Goal: Task Accomplishment & Management: Understand process/instructions

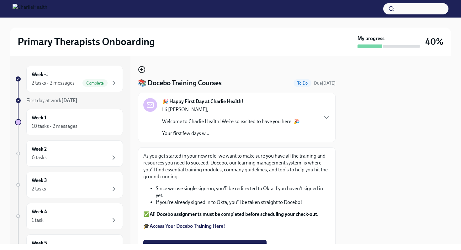
click at [140, 72] on icon "button" at bounding box center [142, 70] width 8 height 8
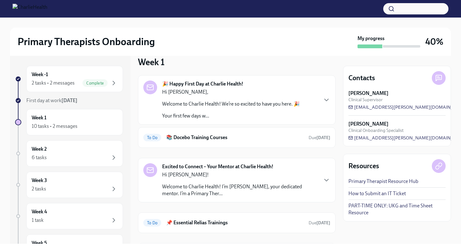
scroll to position [8, 0]
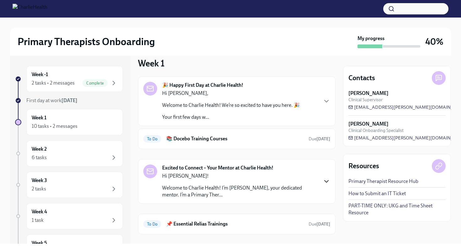
click at [325, 182] on icon "button" at bounding box center [327, 182] width 8 height 8
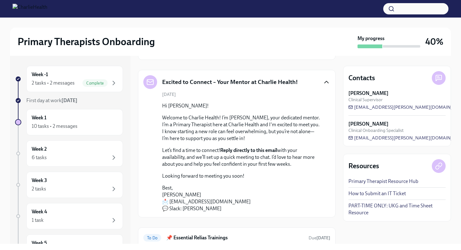
scroll to position [60, 0]
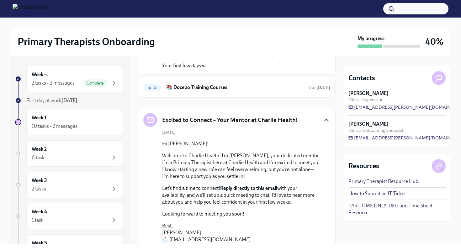
click at [327, 117] on icon "button" at bounding box center [327, 120] width 8 height 8
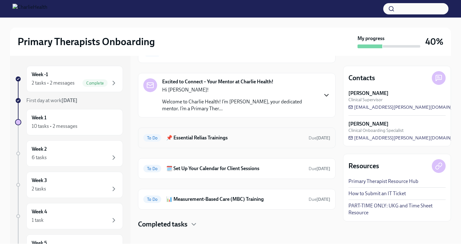
scroll to position [95, 0]
click at [238, 170] on h6 "🗓️ Set Up Your Calendar for Client Sessions" at bounding box center [234, 168] width 137 height 7
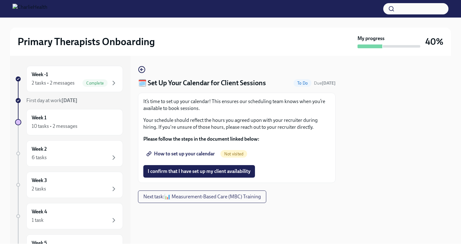
click at [199, 156] on span "How to set up your calendar" at bounding box center [181, 154] width 67 height 6
click at [236, 173] on span "I confirm that I have set up my client availability" at bounding box center [199, 171] width 103 height 6
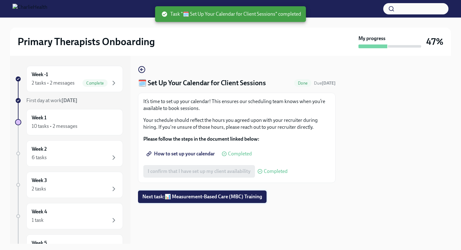
click at [222, 197] on span "Next task : 📊 Measurement-Based Care (MBC) Training" at bounding box center [202, 197] width 120 height 6
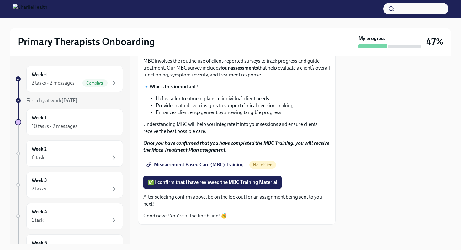
scroll to position [60, 0]
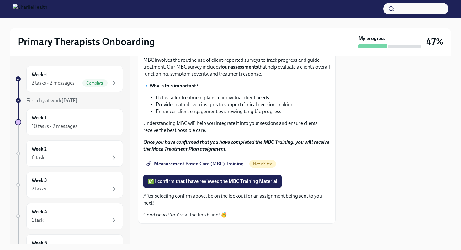
click at [198, 165] on span "Measurement Based Care (MBC) Training" at bounding box center [196, 164] width 96 height 6
click at [76, 116] on div "Week 1 10 tasks • 2 messages" at bounding box center [75, 123] width 86 height 16
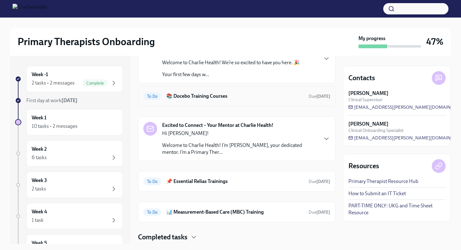
scroll to position [69, 0]
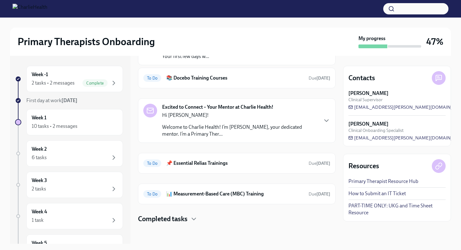
click at [168, 215] on h4 "Completed tasks" at bounding box center [163, 219] width 50 height 9
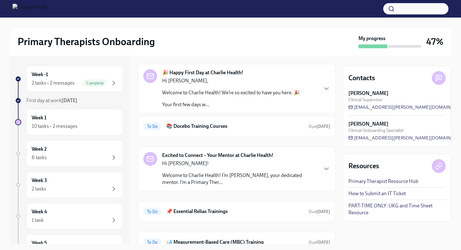
scroll to position [0, 0]
